Goal: Find specific page/section: Find specific page/section

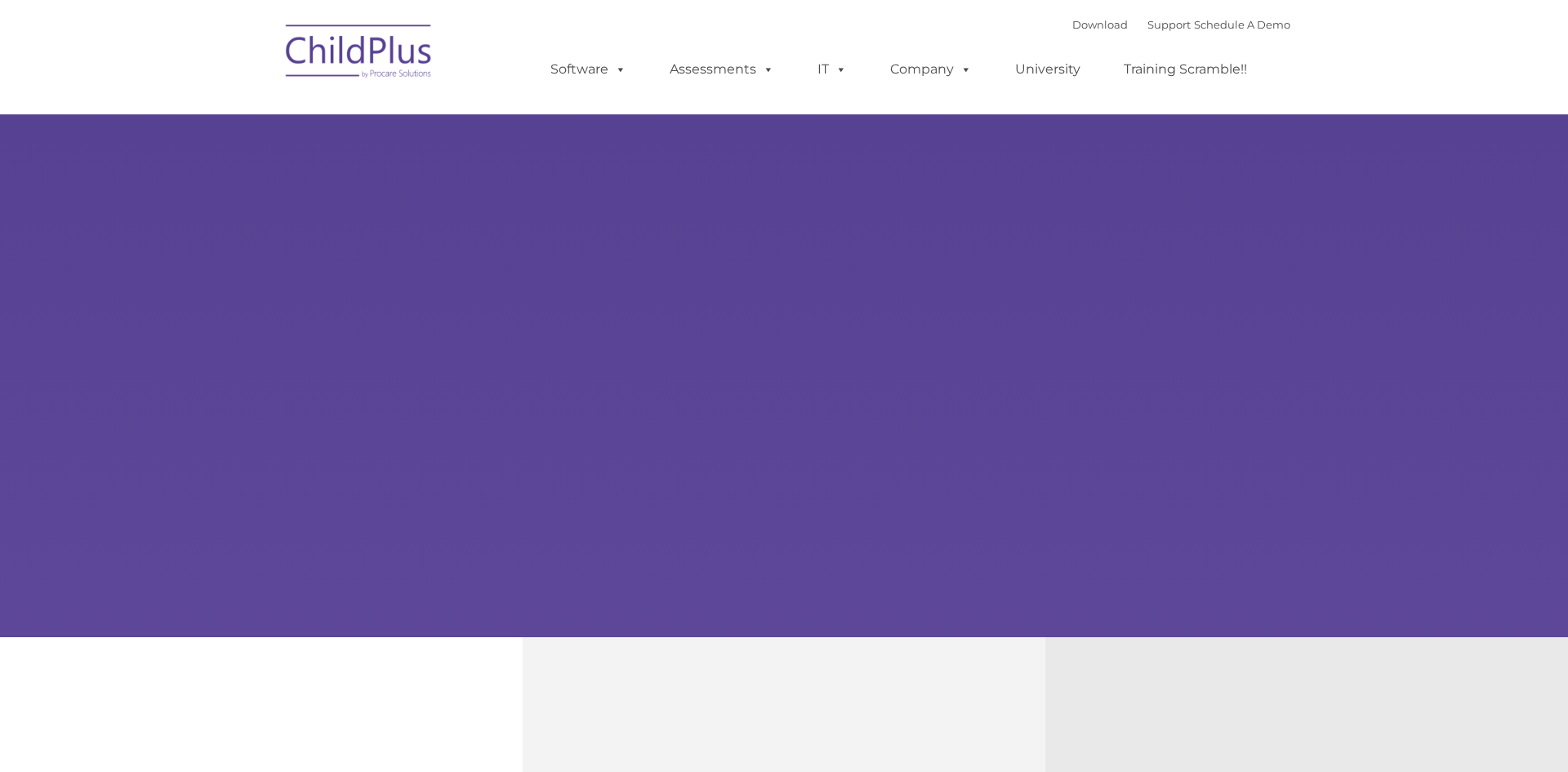
type input ""
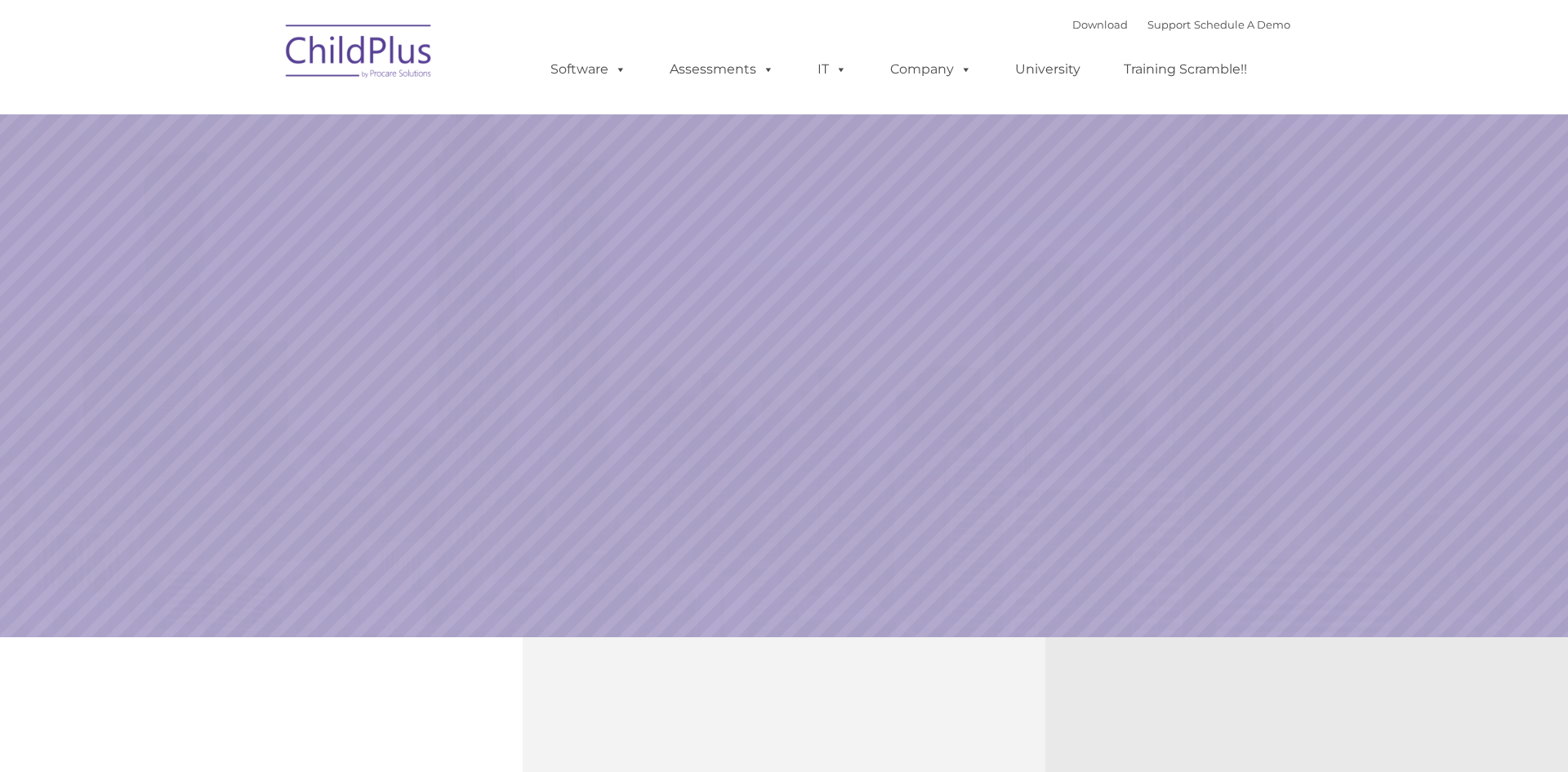
select select "MEDIUM"
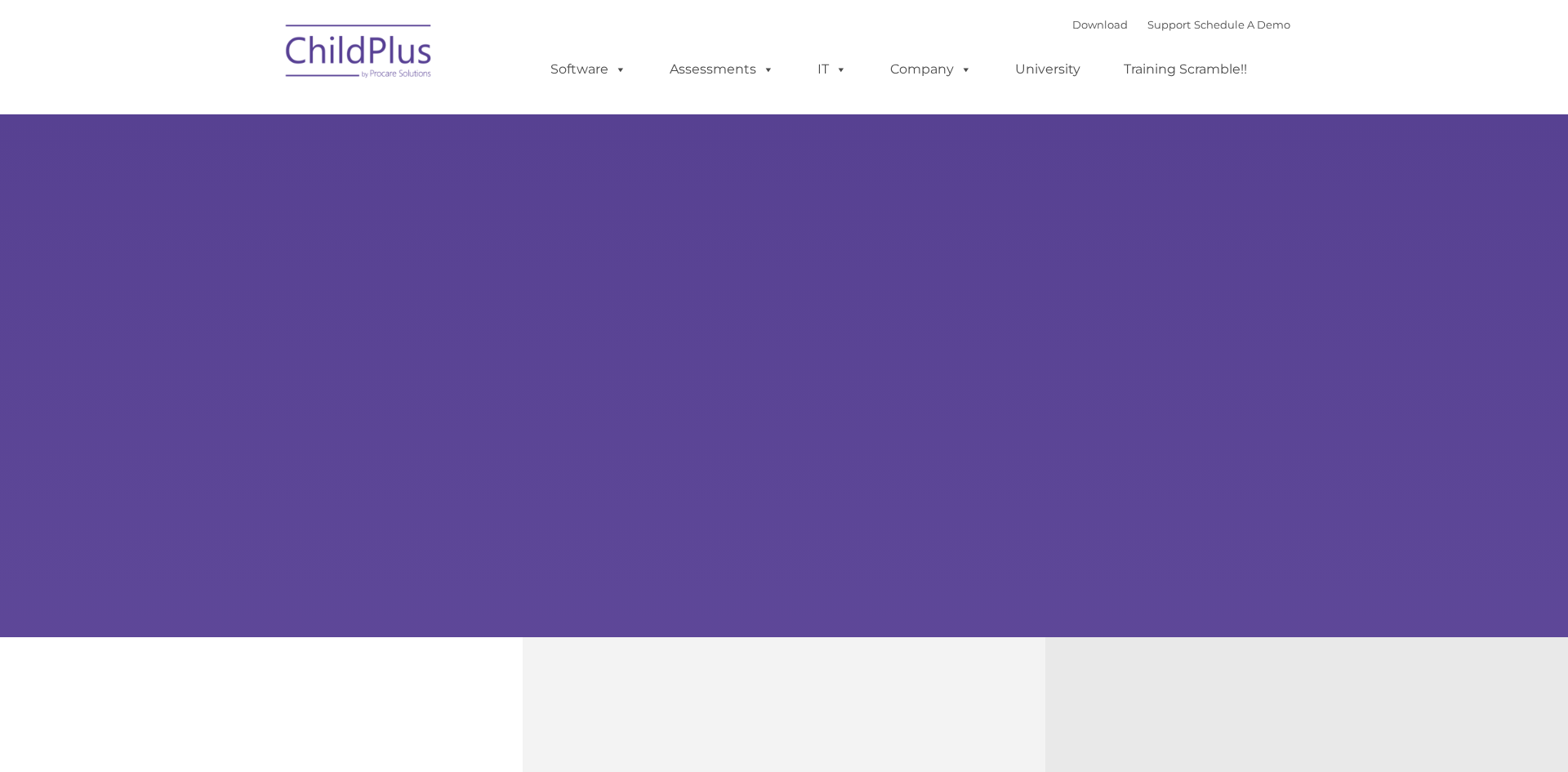
type input ""
select select "MEDIUM"
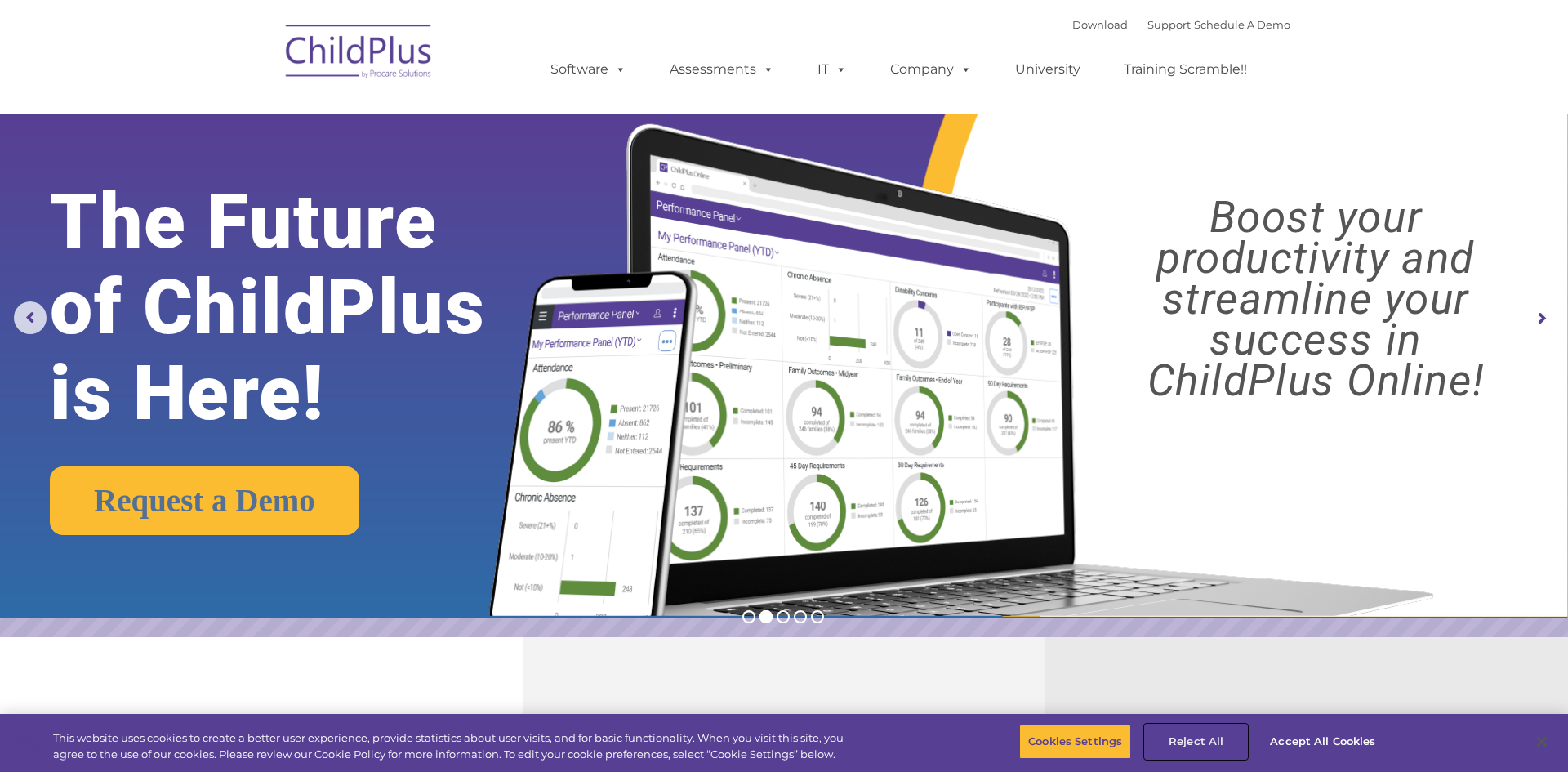
click at [1208, 745] on button "Reject All" at bounding box center [1195, 741] width 102 height 34
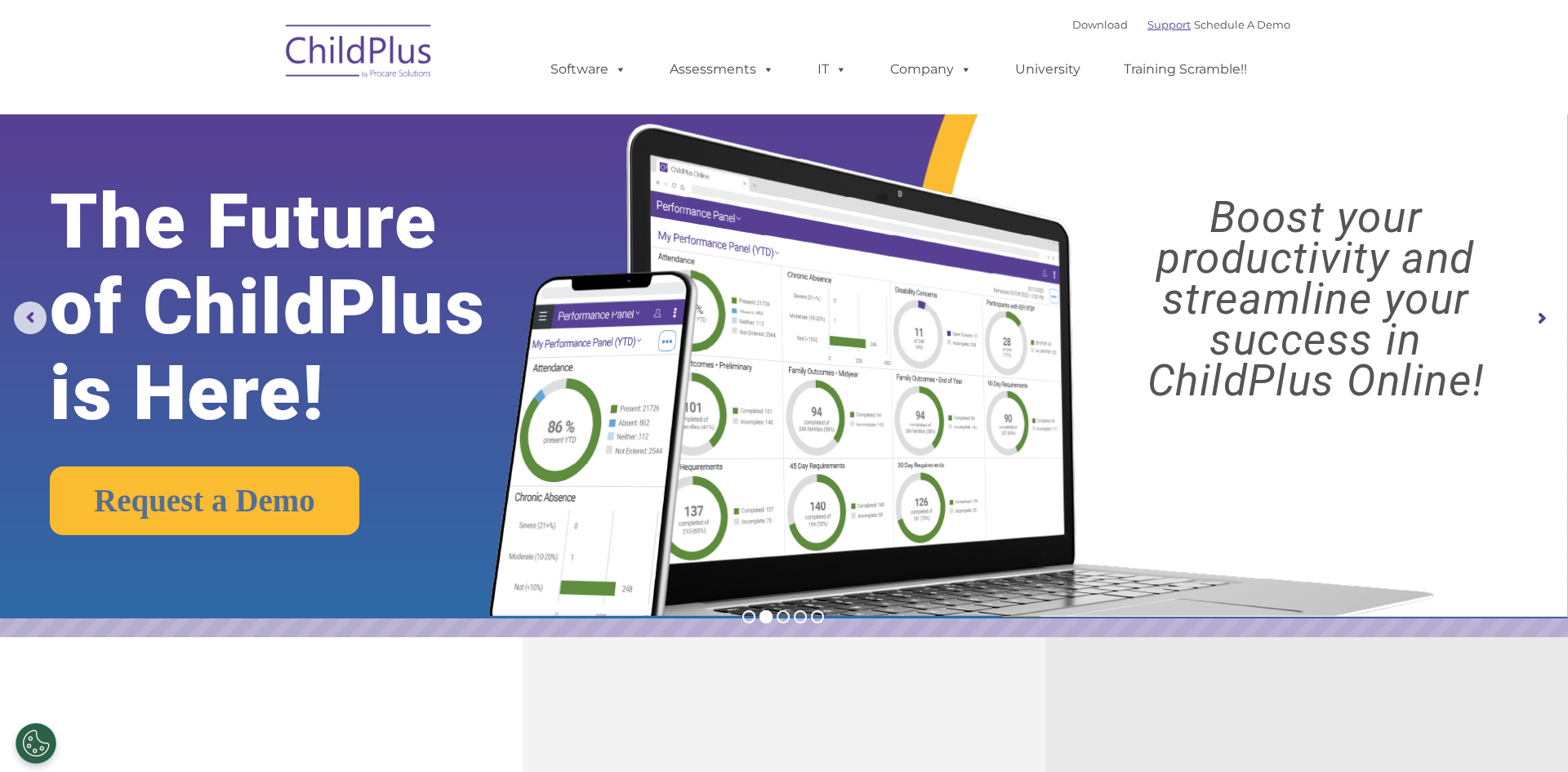
click at [1147, 27] on link "Support" at bounding box center [1168, 25] width 43 height 13
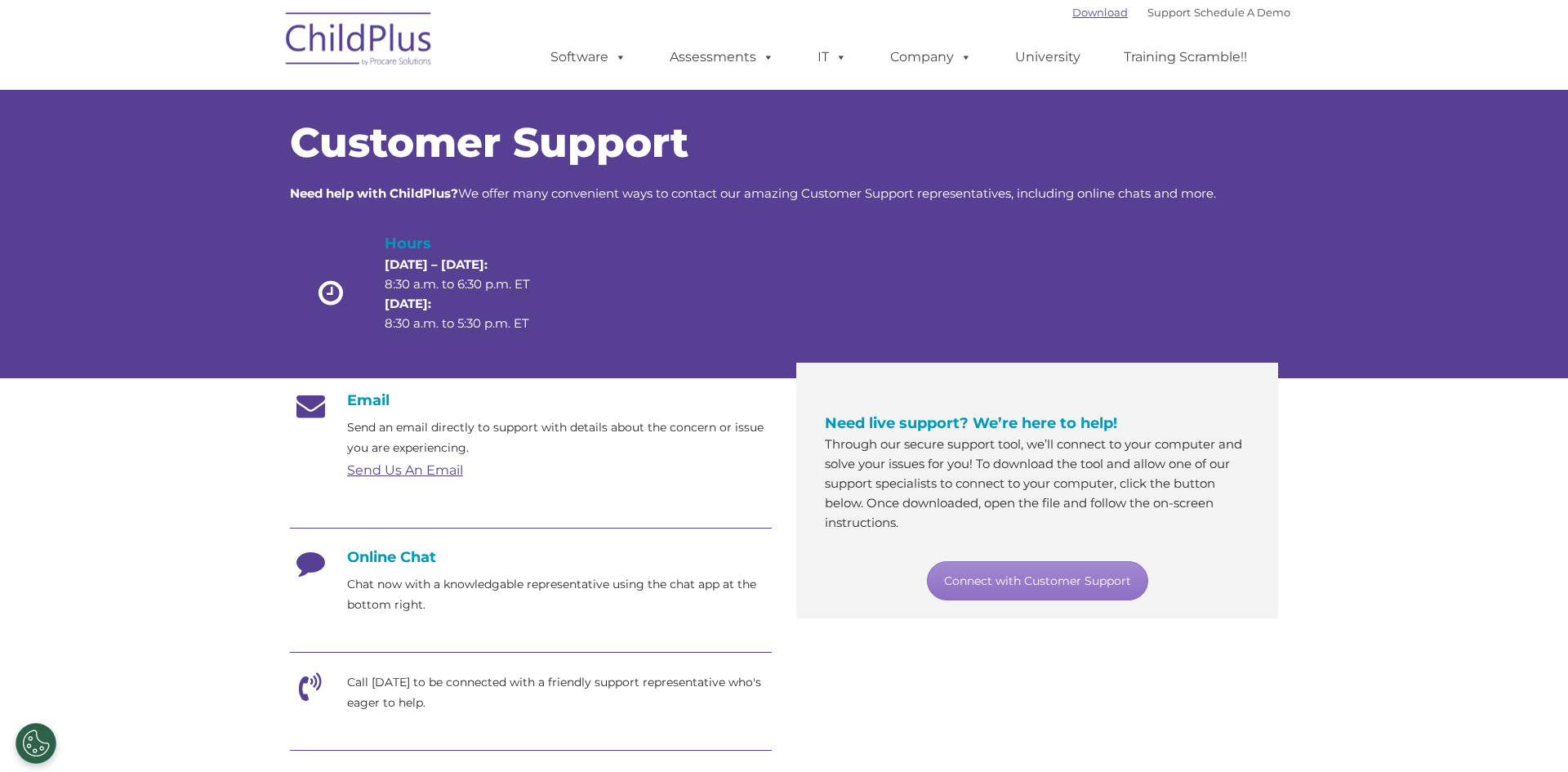
click at [1080, 17] on link "Download" at bounding box center [1099, 12] width 55 height 13
